Goal: Check status: Check status

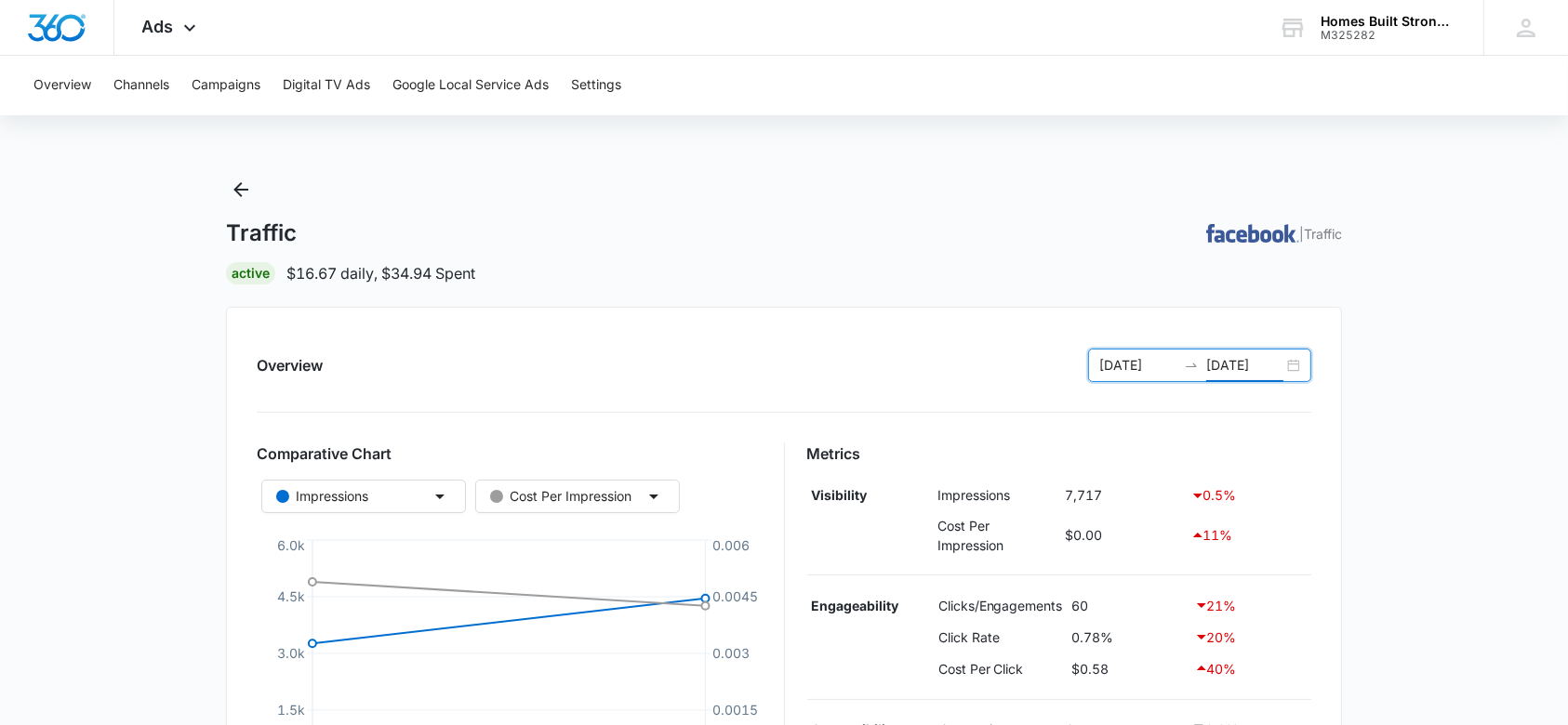
click at [1253, 368] on input "[DATE]" at bounding box center [1245, 365] width 77 height 21
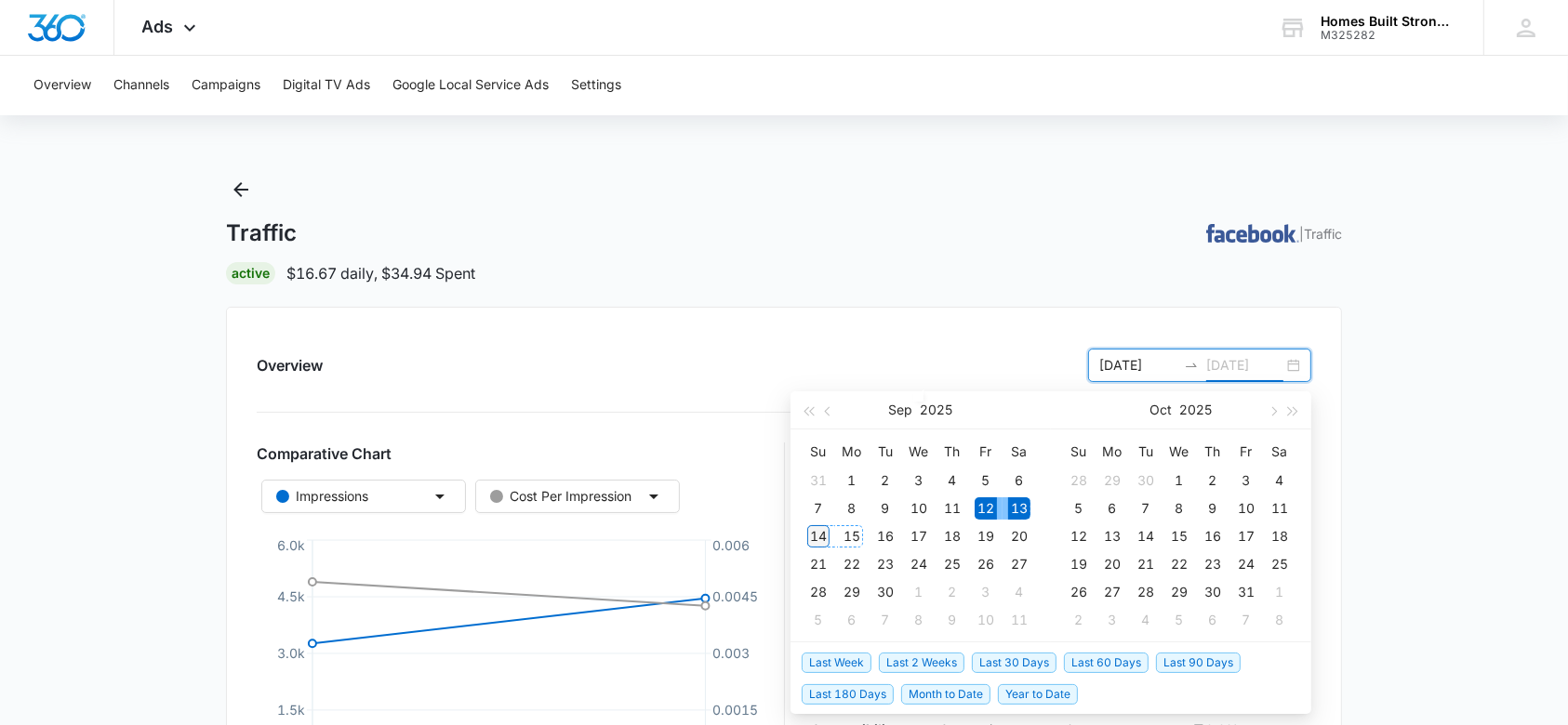
type input "[DATE]"
click at [823, 528] on div "14" at bounding box center [818, 537] width 23 height 23
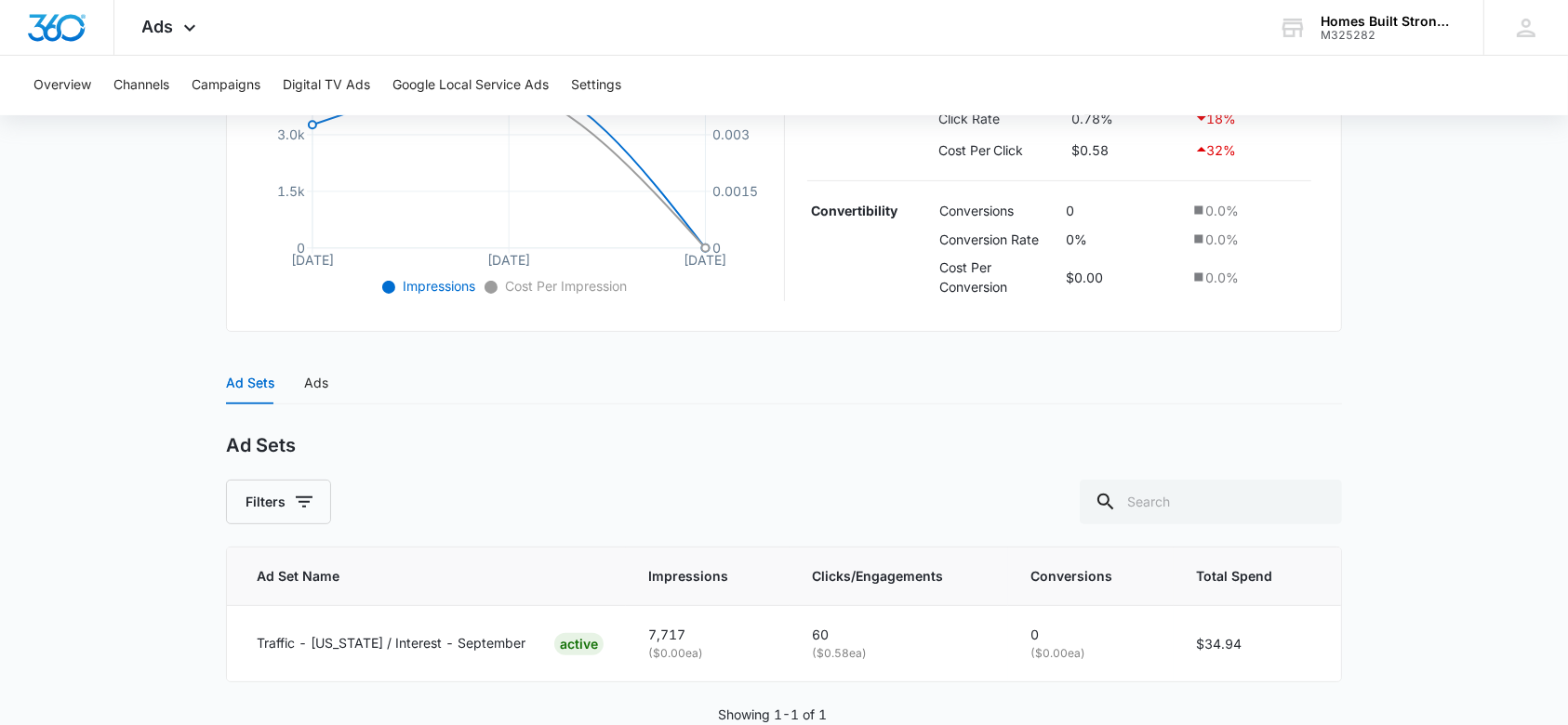
scroll to position [562, 0]
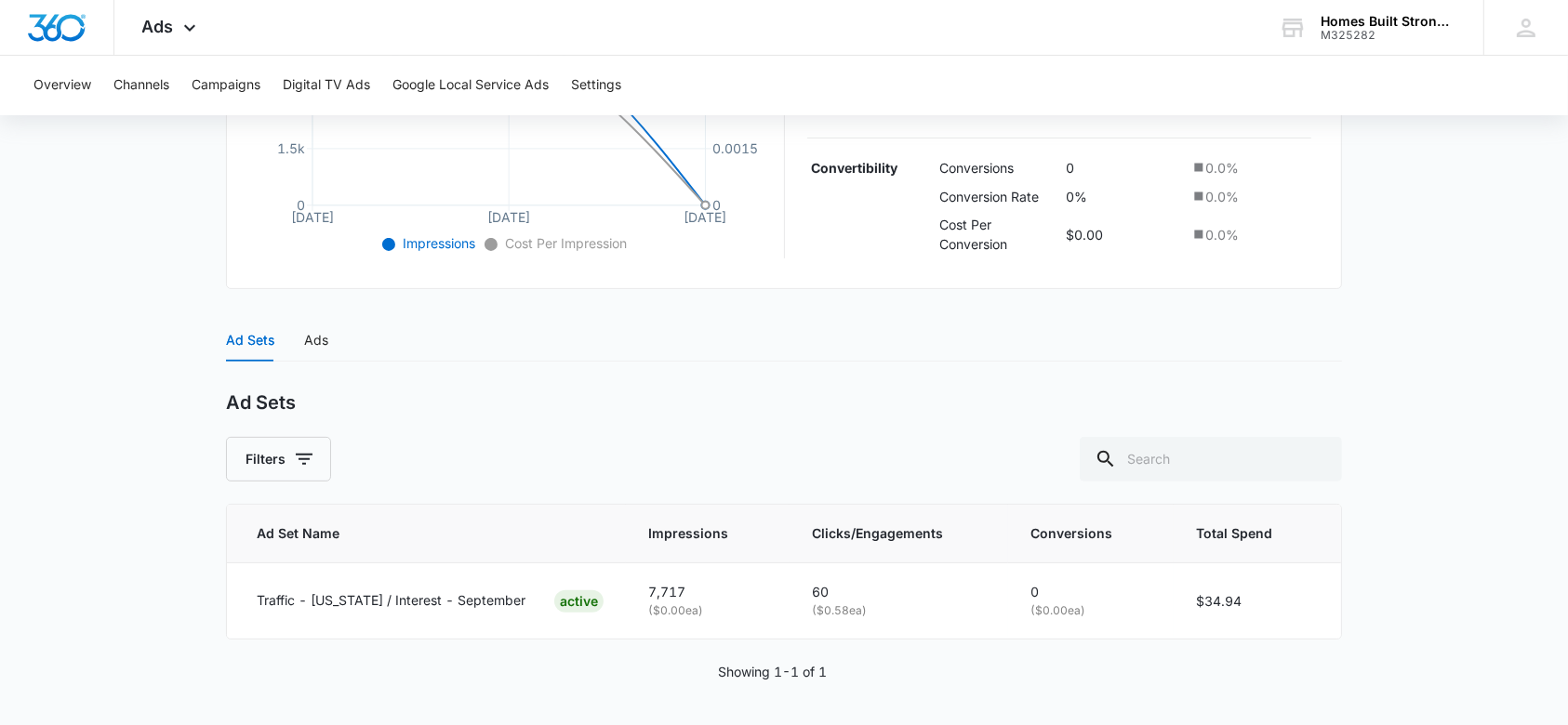
click at [327, 338] on div "Ad Sets Ads" at bounding box center [783, 339] width 1115 height 42
click at [316, 343] on div "Ads" at bounding box center [316, 340] width 25 height 21
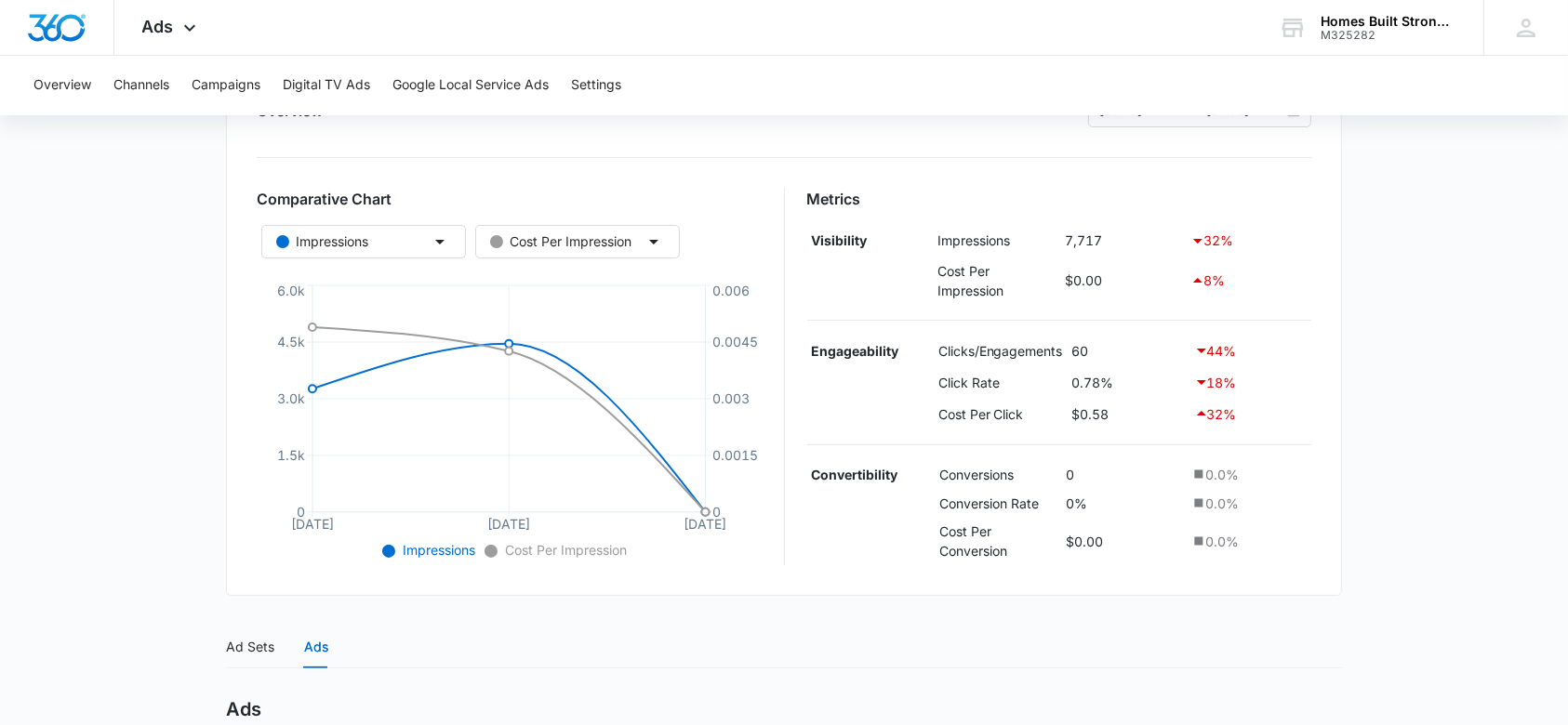
scroll to position [193, 0]
